Goal: Task Accomplishment & Management: Manage account settings

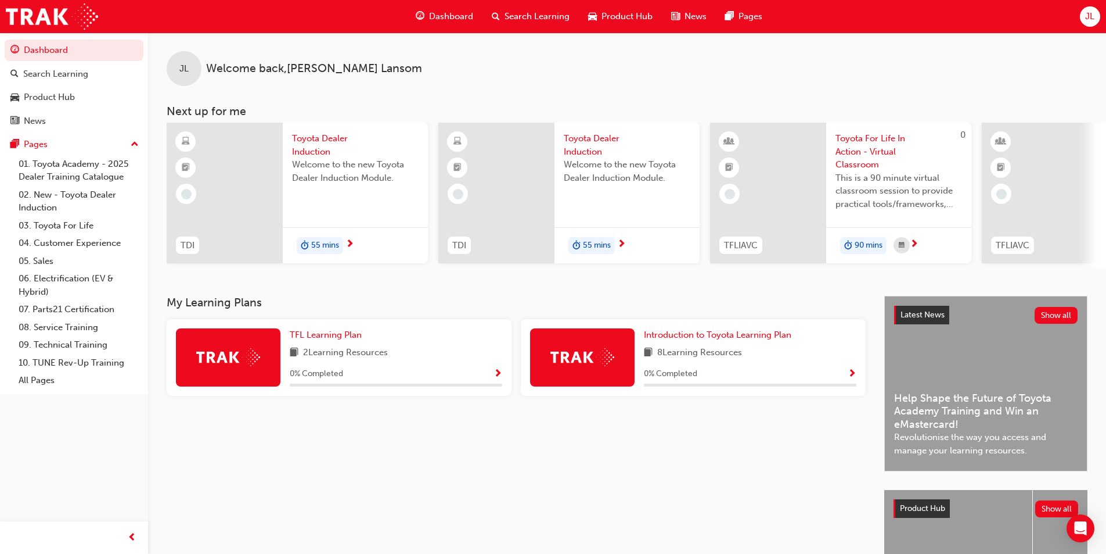
click at [1092, 18] on span "JL" at bounding box center [1090, 16] width 9 height 13
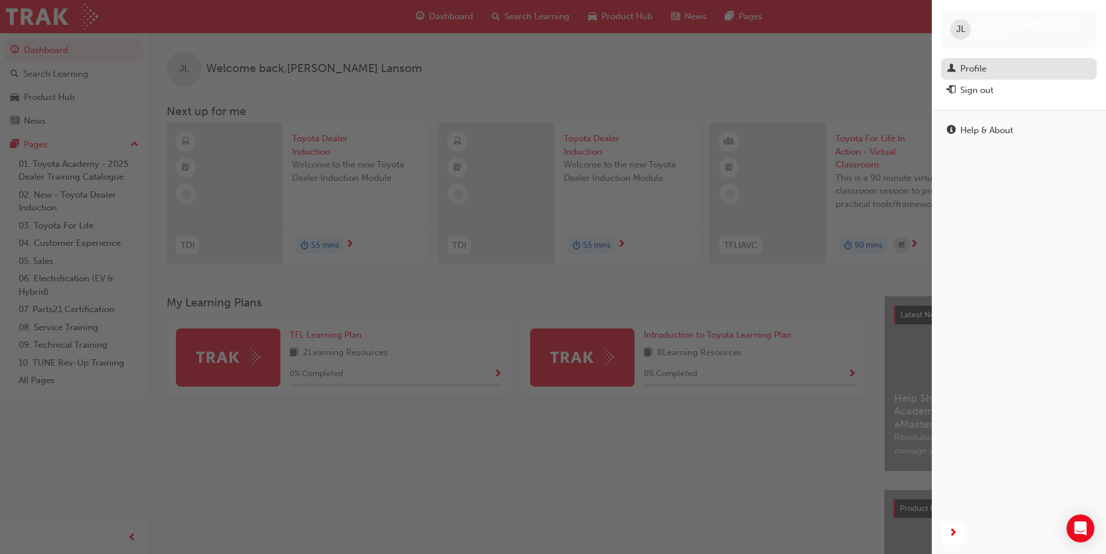
click at [1037, 74] on div "Profile" at bounding box center [1019, 69] width 144 height 15
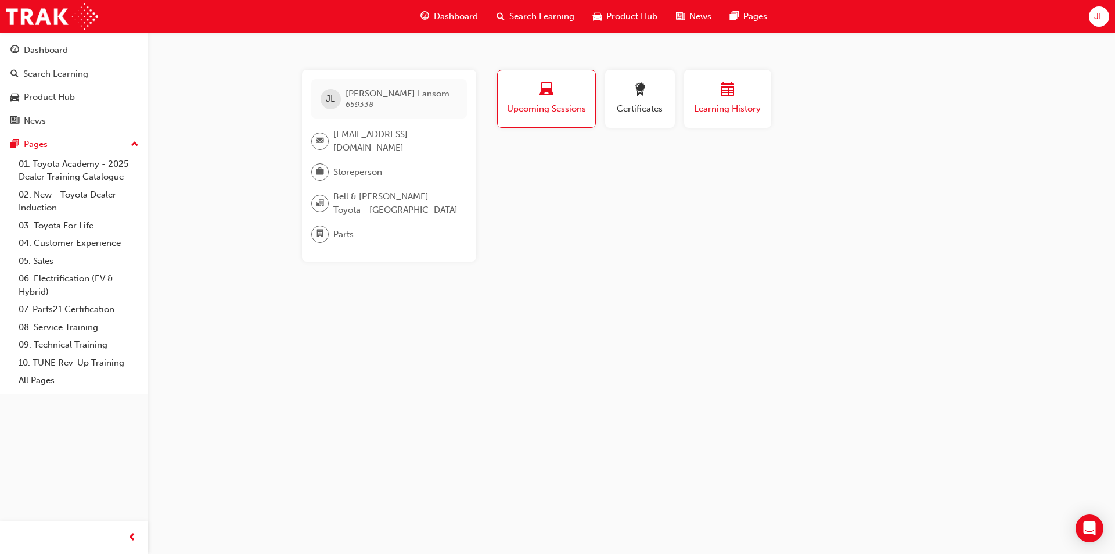
click at [728, 102] on span "Learning History" at bounding box center [728, 108] width 70 height 13
click at [1101, 12] on span "JL" at bounding box center [1098, 16] width 9 height 13
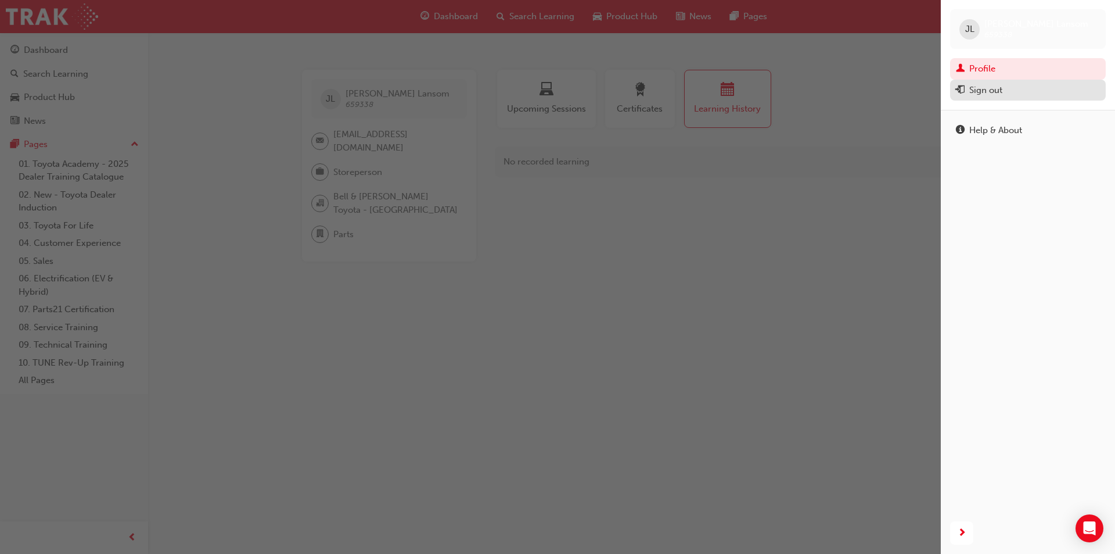
click at [1029, 96] on div "Sign out" at bounding box center [1028, 90] width 144 height 15
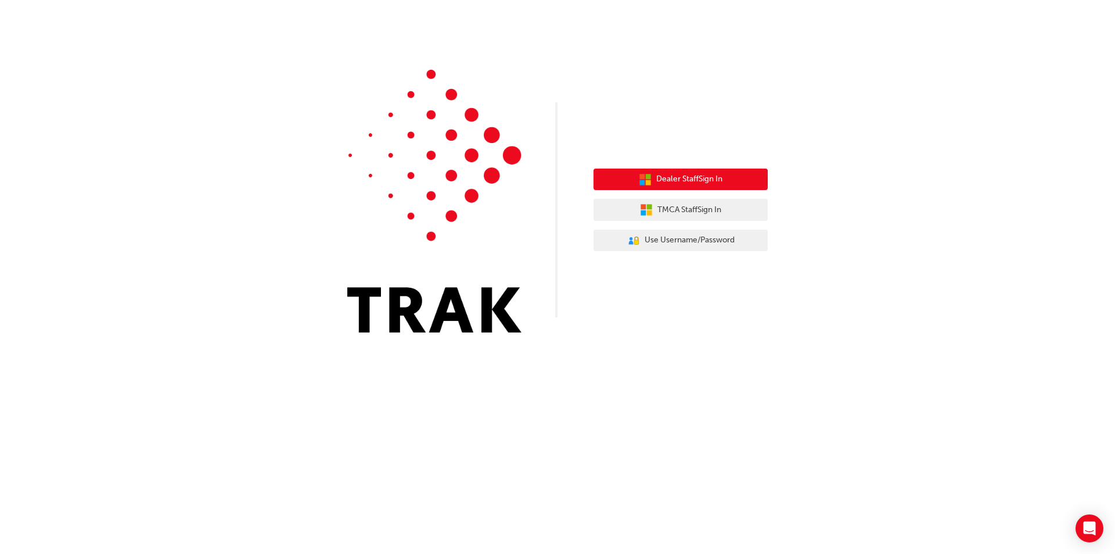
click at [728, 185] on button "Dealer Staff Sign In" at bounding box center [681, 179] width 174 height 22
